Goal: Task Accomplishment & Management: Use online tool/utility

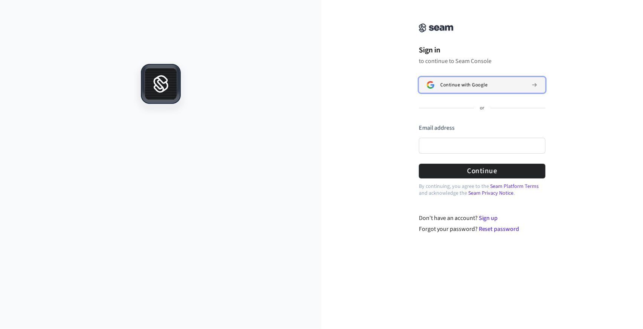
click at [466, 83] on span "Continue with Google" at bounding box center [464, 85] width 47 height 6
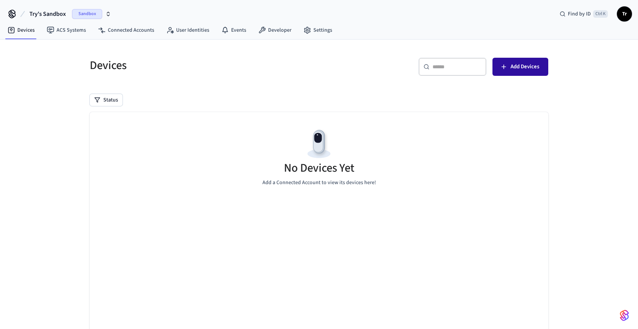
click at [513, 70] on span "Add Devices" at bounding box center [524, 67] width 29 height 10
click at [527, 73] on button "Add Devices" at bounding box center [520, 67] width 56 height 18
